Goal: Task Accomplishment & Management: Complete application form

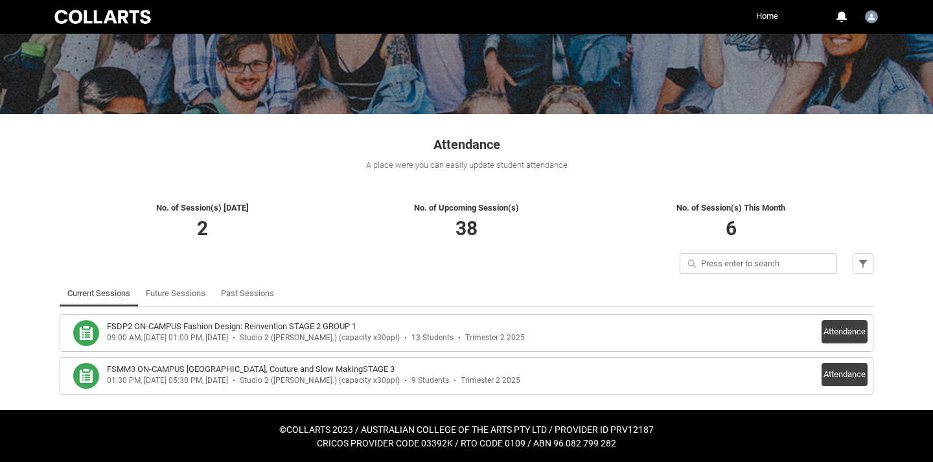
scroll to position [128, 0]
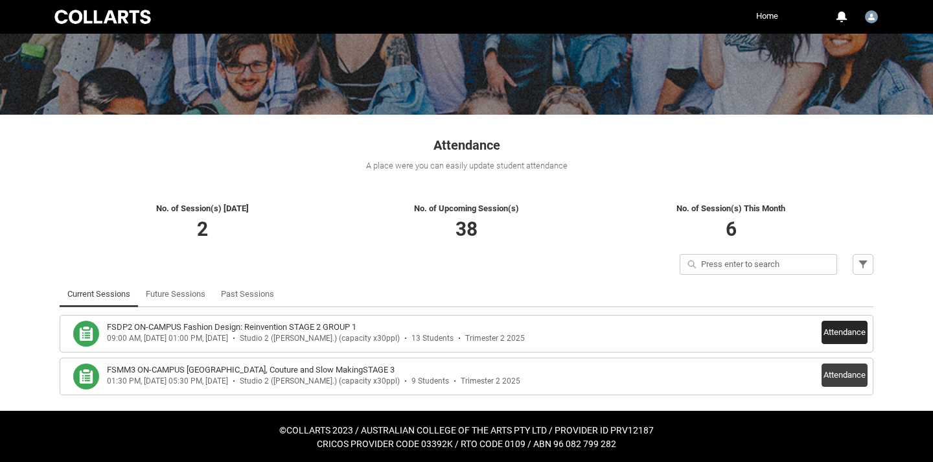
click at [838, 331] on button "Attendance" at bounding box center [845, 332] width 46 height 23
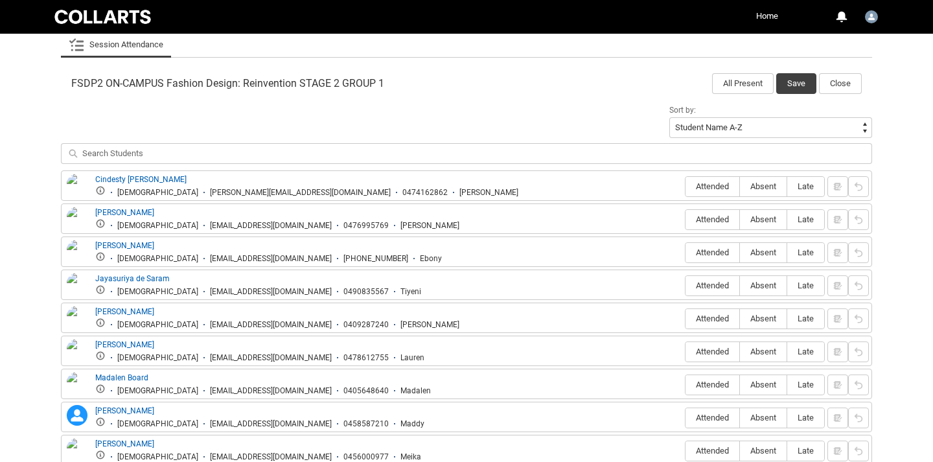
scroll to position [394, 0]
click at [716, 184] on span "Attended" at bounding box center [713, 185] width 54 height 10
click at [686, 185] on input "Attended" at bounding box center [685, 185] width 1 height 1
type lightning-radio-group "Attended"
radio input "true"
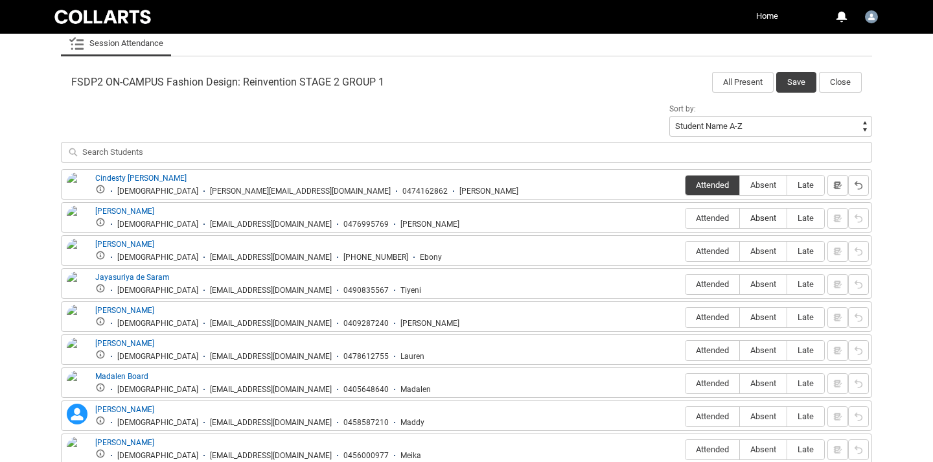
click at [767, 219] on span "Absent" at bounding box center [763, 218] width 47 height 10
click at [740, 218] on input "Absent" at bounding box center [739, 218] width 1 height 1
type lightning-radio-group "Absent"
radio input "true"
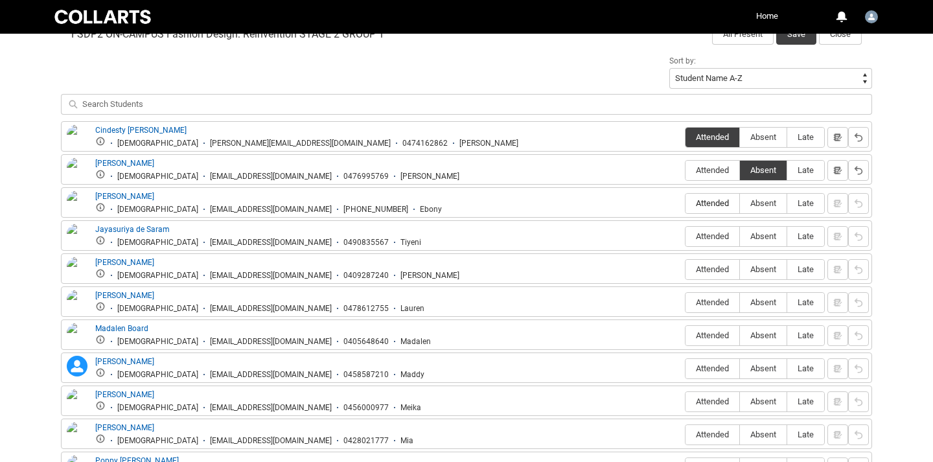
scroll to position [444, 0]
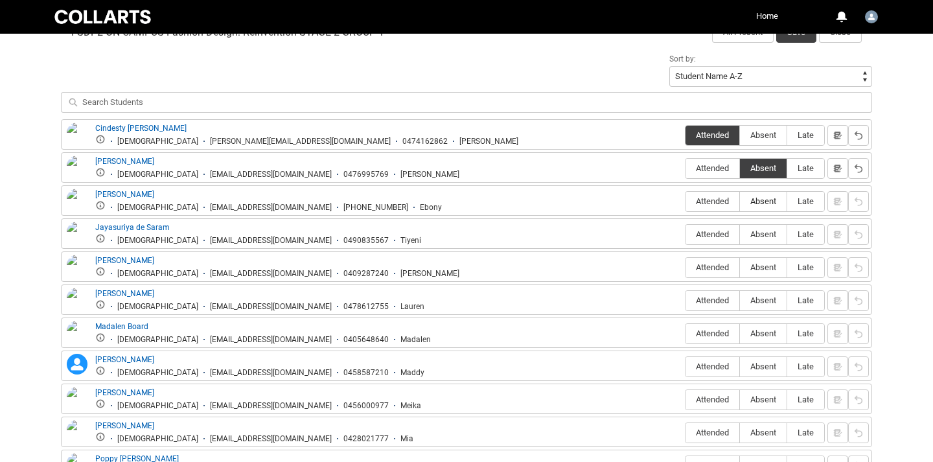
click at [754, 205] on span "Absent" at bounding box center [763, 201] width 47 height 10
click at [740, 202] on input "Absent" at bounding box center [739, 201] width 1 height 1
type lightning-radio-group "Absent"
radio input "true"
click at [771, 238] on span "Absent" at bounding box center [763, 234] width 47 height 10
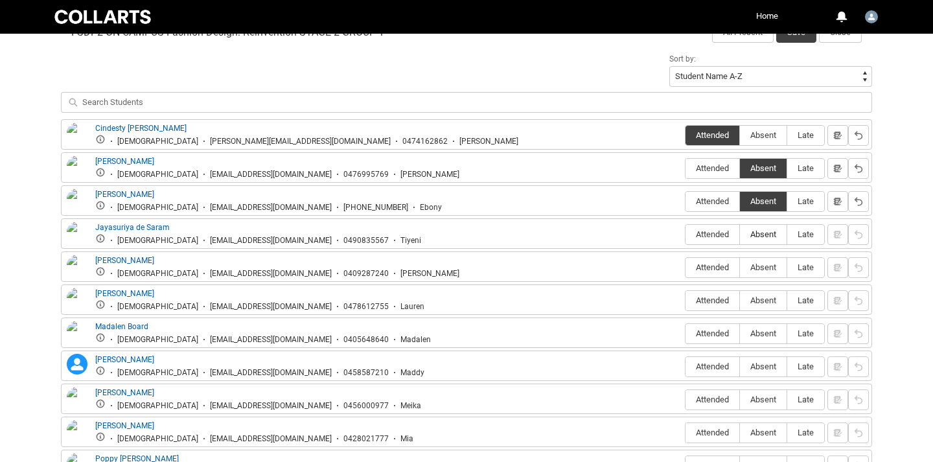
click at [740, 235] on input "Absent" at bounding box center [739, 234] width 1 height 1
type lightning-radio-group "Absent"
radio input "true"
click at [717, 270] on span "Attended" at bounding box center [713, 267] width 54 height 10
click at [686, 268] on input "Attended" at bounding box center [685, 267] width 1 height 1
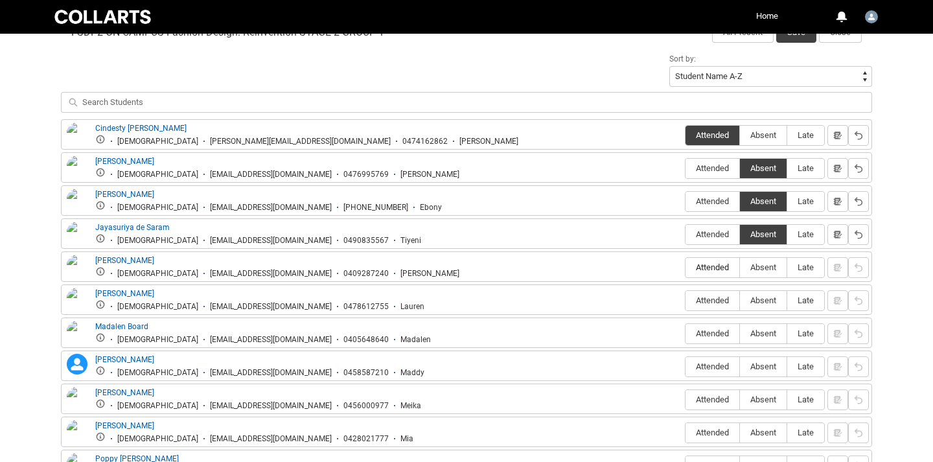
type lightning-radio-group "Attended"
radio input "true"
click at [709, 299] on span "Attended" at bounding box center [713, 301] width 54 height 10
click at [686, 300] on input "Attended" at bounding box center [685, 300] width 1 height 1
type lightning-radio-group "Attended"
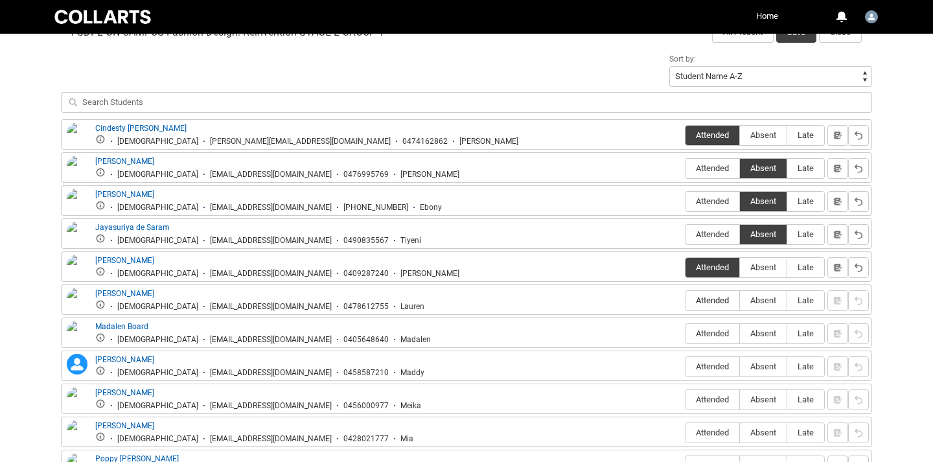
radio input "true"
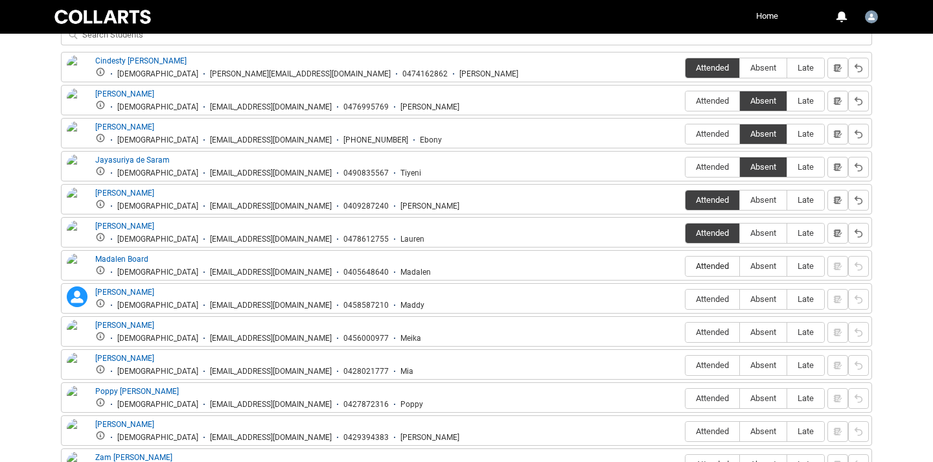
scroll to position [515, 0]
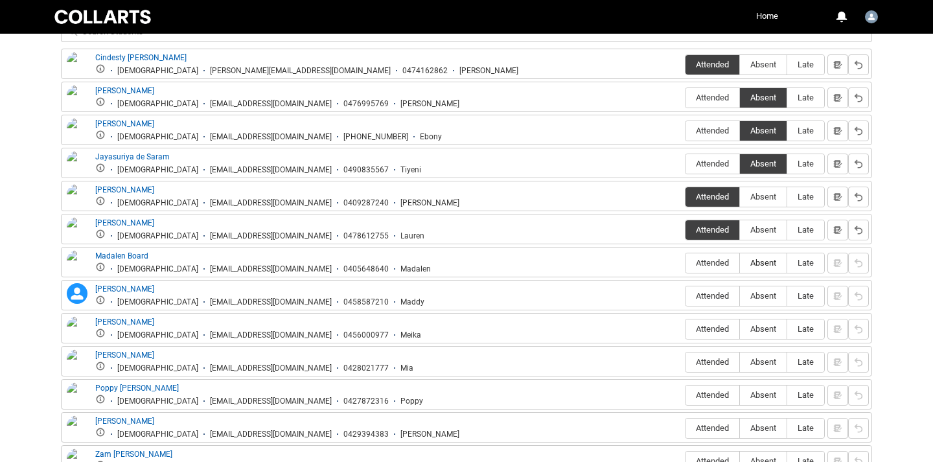
click at [753, 268] on label "Absent" at bounding box center [763, 263] width 47 height 20
click at [740, 263] on input "Absent" at bounding box center [739, 262] width 1 height 1
type lightning-radio-group "Absent"
radio input "true"
click at [749, 297] on span "Absent" at bounding box center [763, 296] width 47 height 10
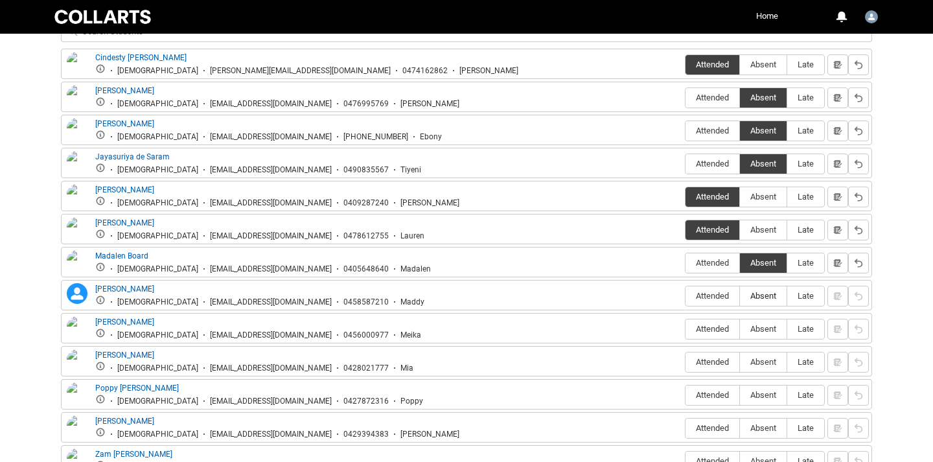
click at [740, 296] on input "Absent" at bounding box center [739, 296] width 1 height 1
type lightning-radio-group "Absent"
radio input "true"
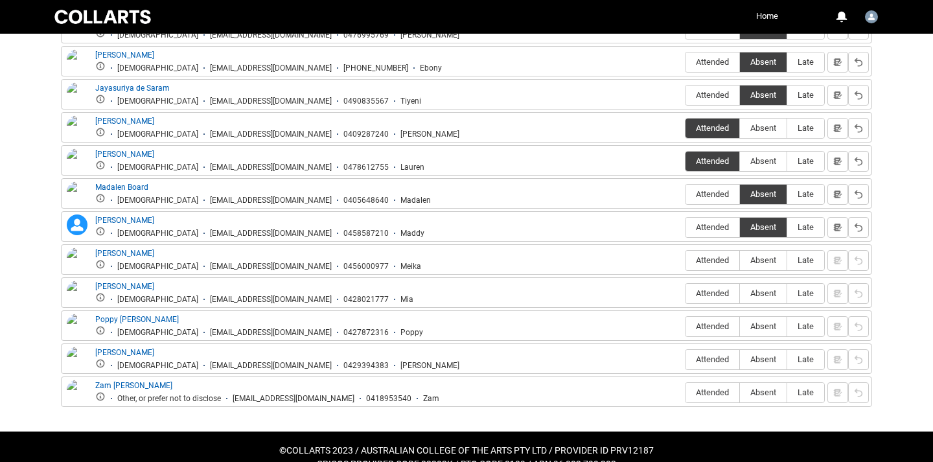
scroll to position [584, 0]
click at [758, 263] on span "Absent" at bounding box center [763, 260] width 47 height 10
click at [740, 260] on input "Absent" at bounding box center [739, 259] width 1 height 1
type lightning-radio-group "Absent"
radio input "true"
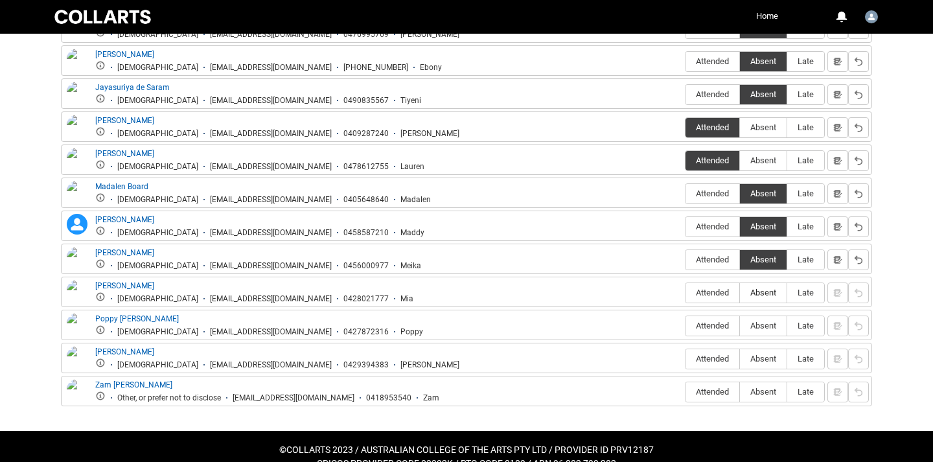
click at [758, 296] on span "Absent" at bounding box center [763, 293] width 47 height 10
click at [740, 293] on input "Absent" at bounding box center [739, 292] width 1 height 1
type lightning-radio-group "Absent"
radio input "true"
click at [724, 329] on span "Attended" at bounding box center [713, 326] width 54 height 10
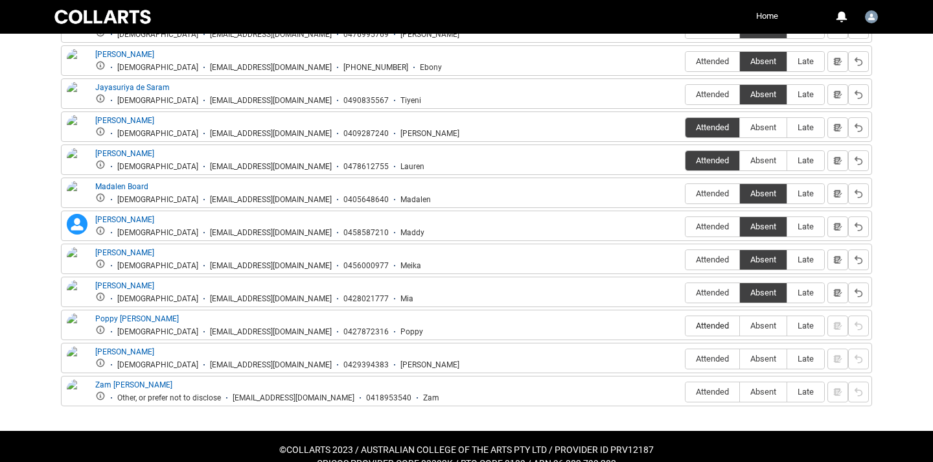
click at [686, 326] on input "Attended" at bounding box center [685, 325] width 1 height 1
type lightning-radio-group "Attended"
radio input "true"
click at [701, 362] on span "Attended" at bounding box center [713, 359] width 54 height 10
click at [686, 359] on input "Attended" at bounding box center [685, 358] width 1 height 1
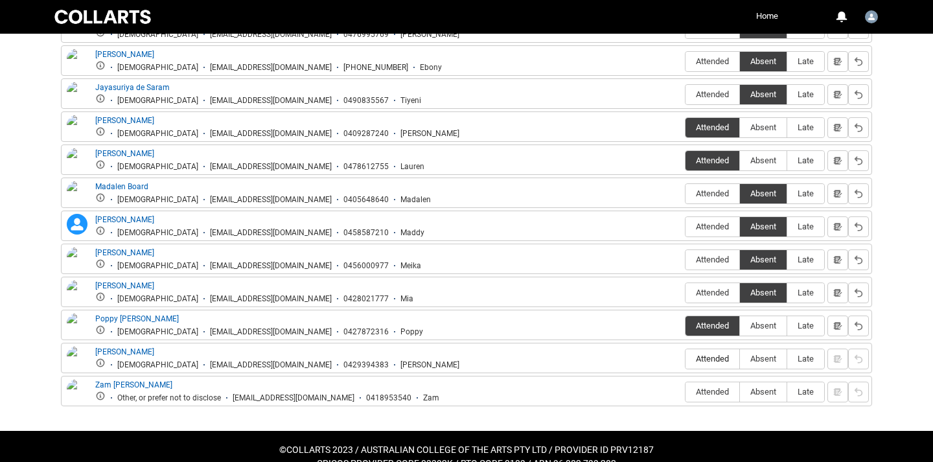
type lightning-radio-group "Attended"
radio input "true"
click at [699, 389] on span "Attended" at bounding box center [713, 392] width 54 height 10
click at [686, 391] on input "Attended" at bounding box center [685, 391] width 1 height 1
type lightning-radio-group "Attended"
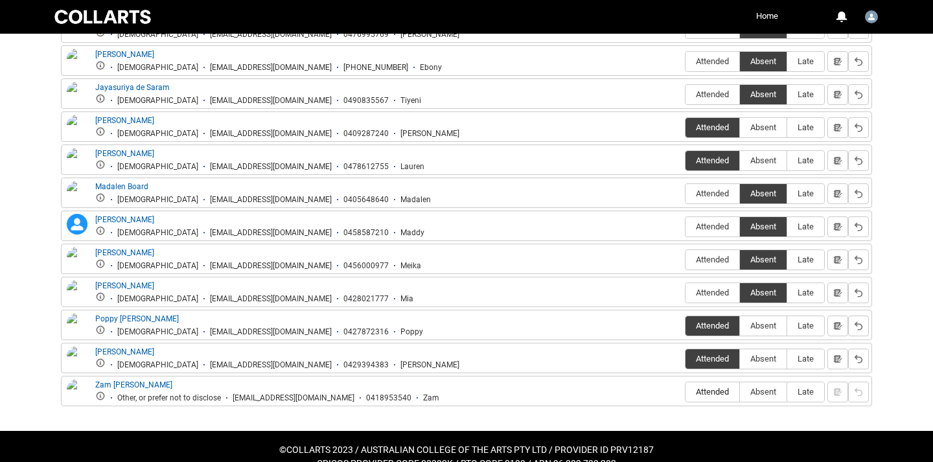
radio input "true"
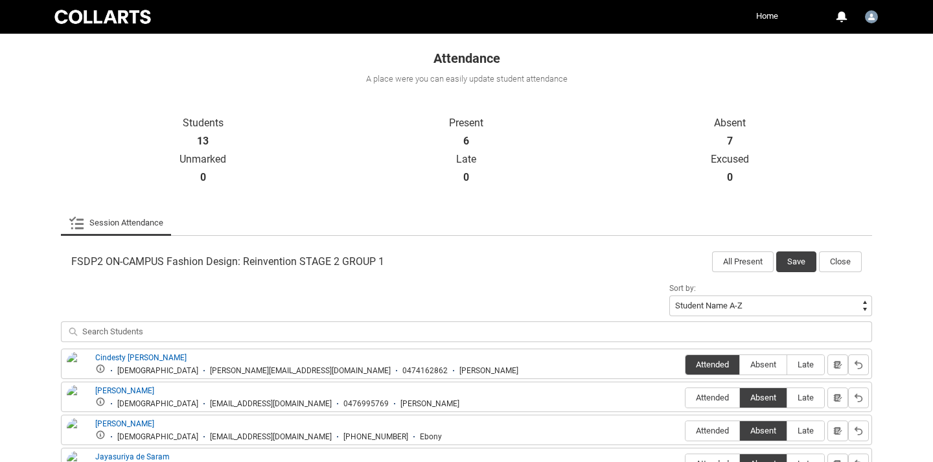
scroll to position [197, 0]
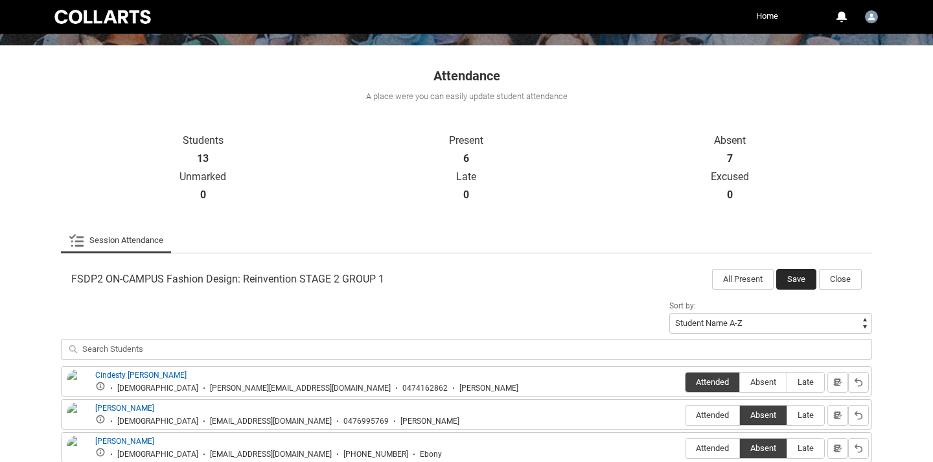
click at [800, 280] on button "Save" at bounding box center [796, 279] width 40 height 21
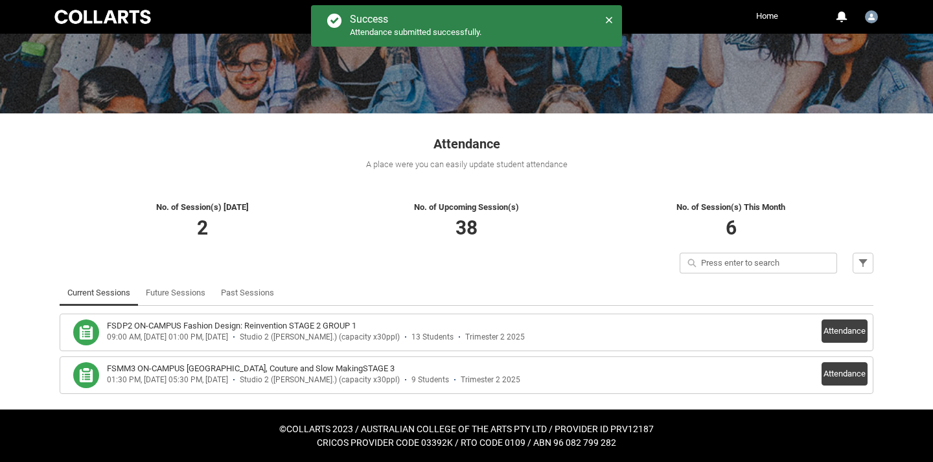
scroll to position [128, 0]
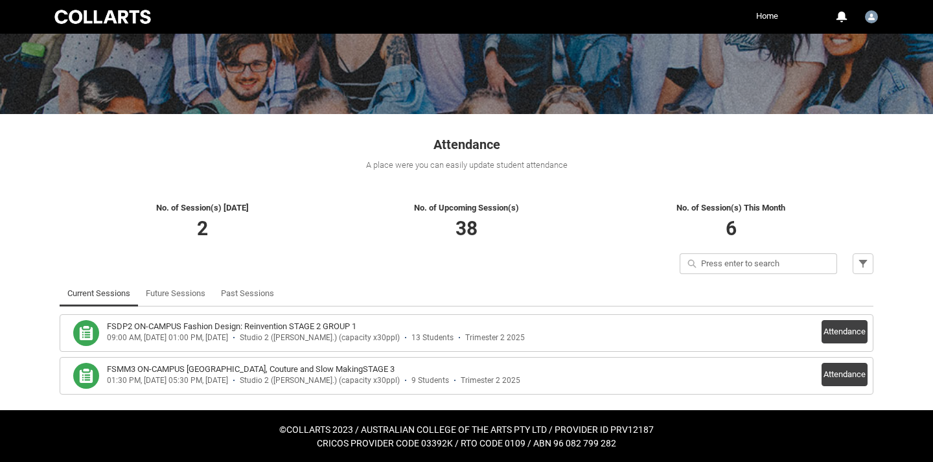
scroll to position [128, 0]
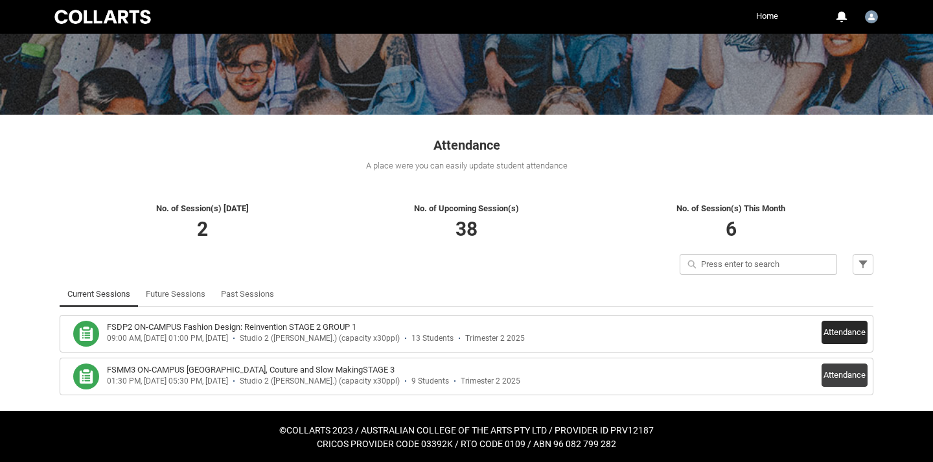
click at [837, 333] on button "Attendance" at bounding box center [845, 332] width 46 height 23
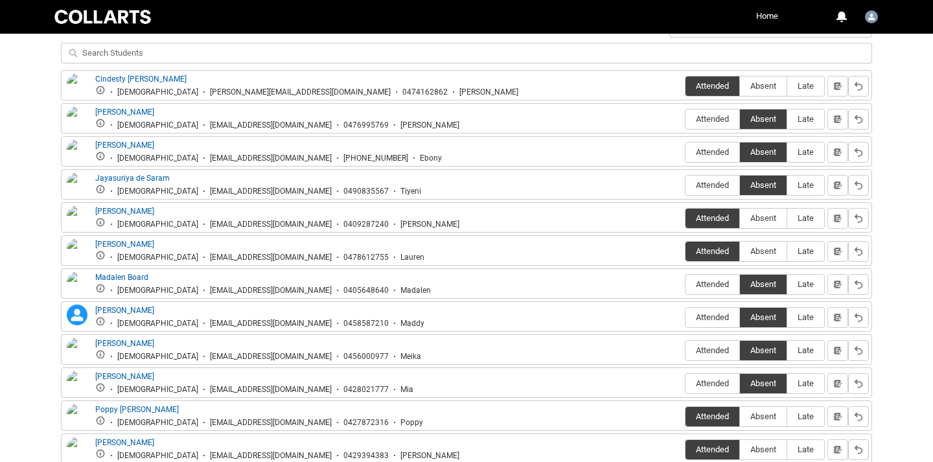
scroll to position [496, 0]
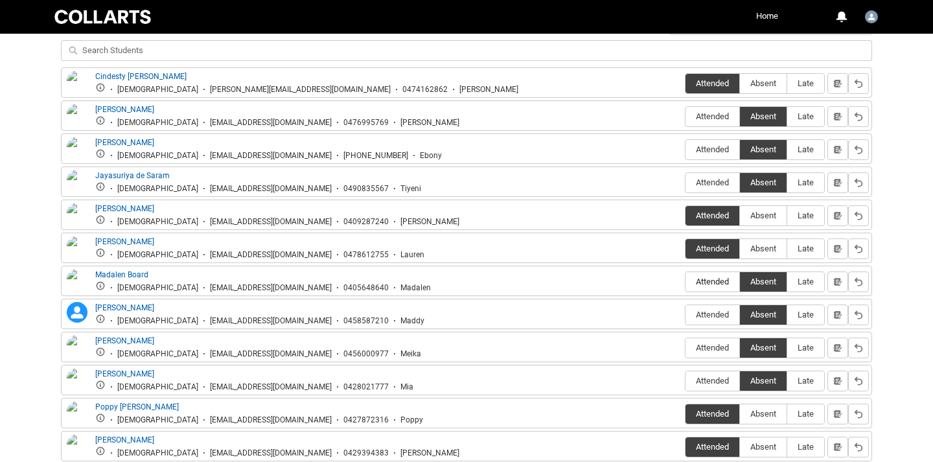
click at [717, 287] on label "Attended" at bounding box center [713, 282] width 54 height 20
click at [686, 282] on input "Attended" at bounding box center [685, 281] width 1 height 1
type lightning-radio-group "Attended"
radio input "true"
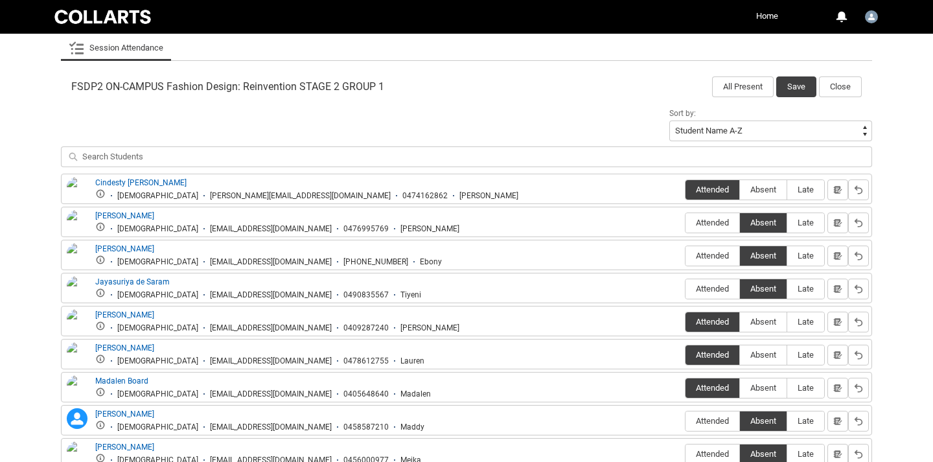
scroll to position [379, 0]
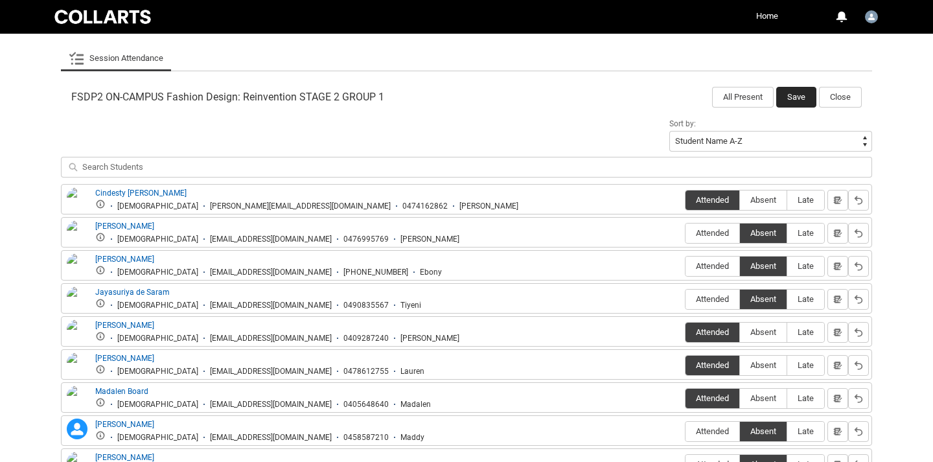
click at [800, 97] on button "Save" at bounding box center [796, 97] width 40 height 21
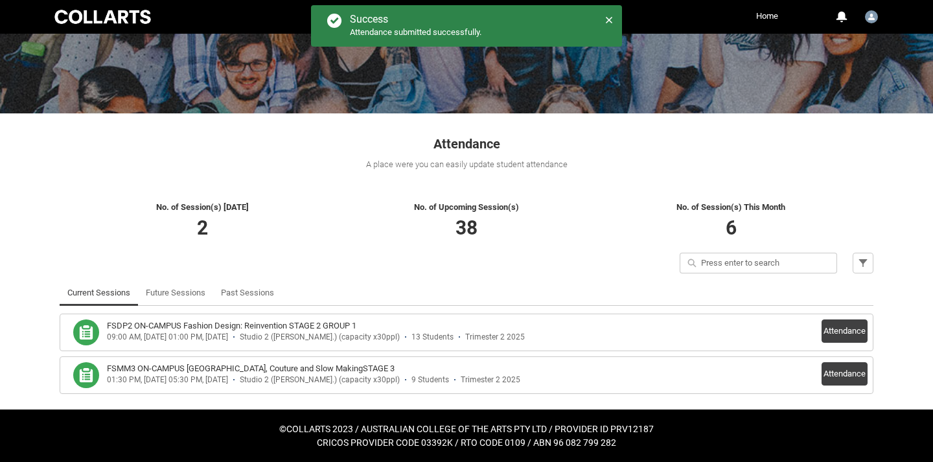
scroll to position [128, 0]
